Goal: Navigation & Orientation: Find specific page/section

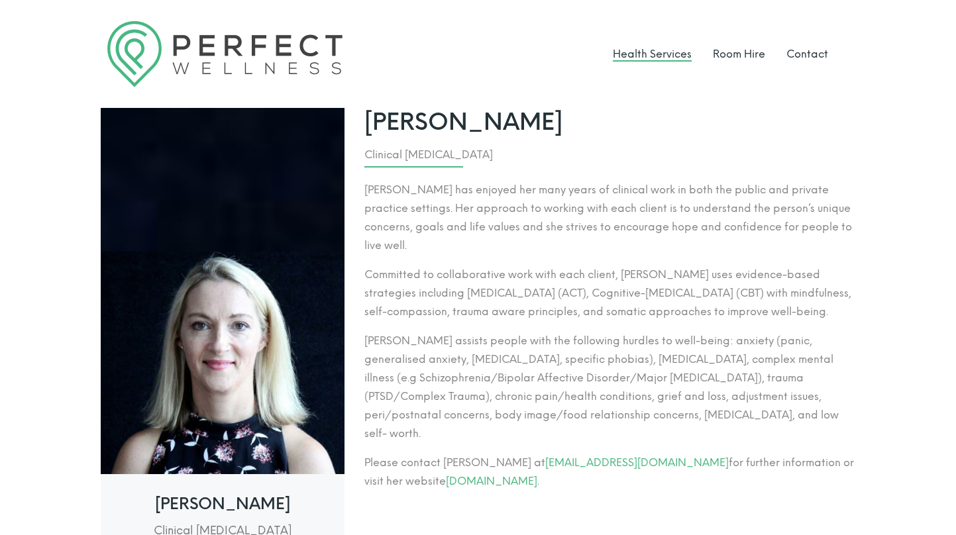
click at [659, 51] on link "Health Services" at bounding box center [652, 54] width 79 height 13
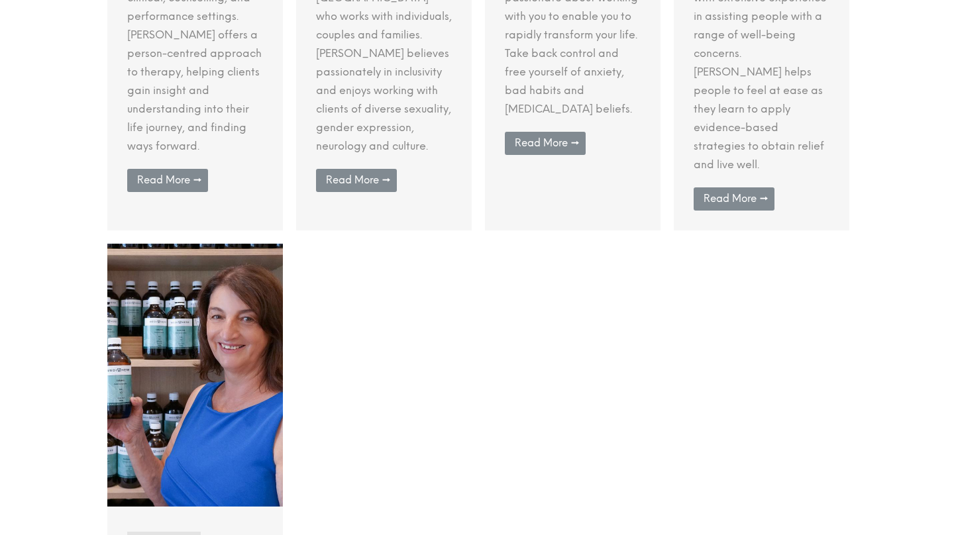
scroll to position [667, 0]
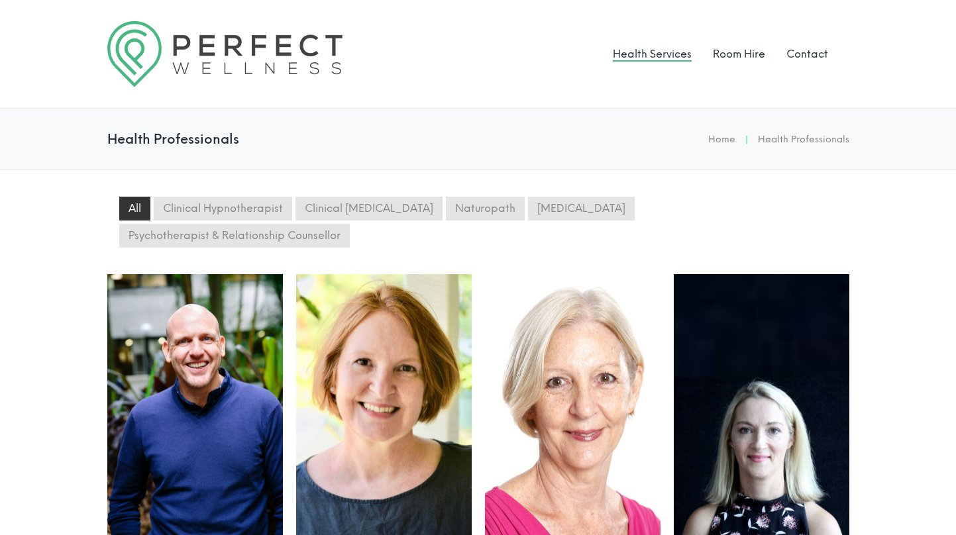
scroll to position [0, 0]
click at [738, 56] on link "Room Hire" at bounding box center [739, 54] width 52 height 13
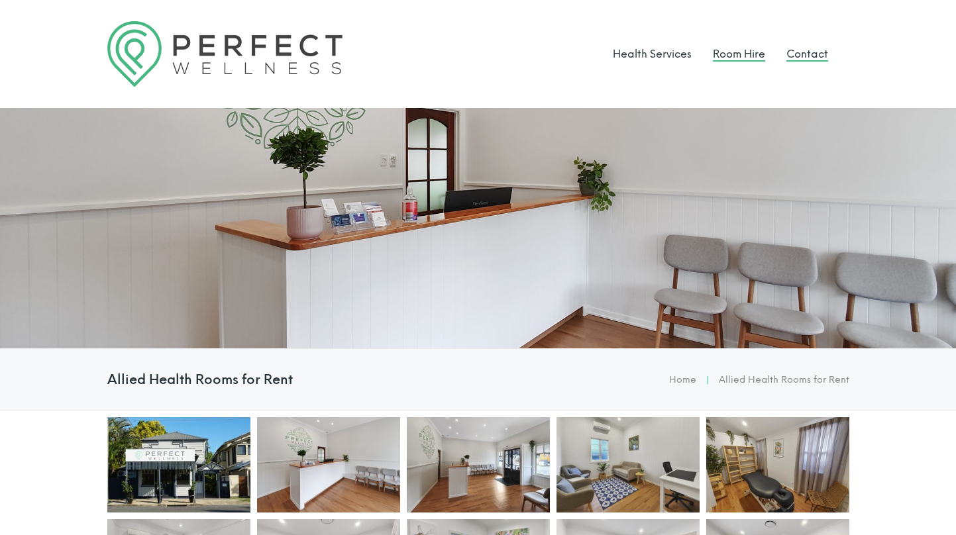
click at [805, 56] on link "Contact" at bounding box center [808, 54] width 42 height 13
